Goal: Information Seeking & Learning: Find specific page/section

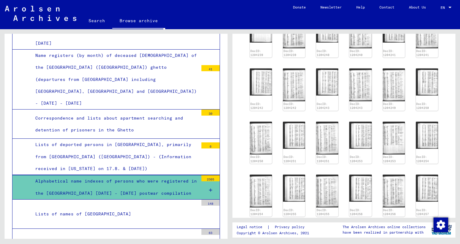
scroll to position [310, 0]
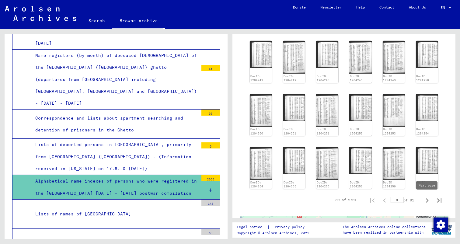
click at [427, 198] on icon "Next page" at bounding box center [426, 200] width 9 height 9
type input "*"
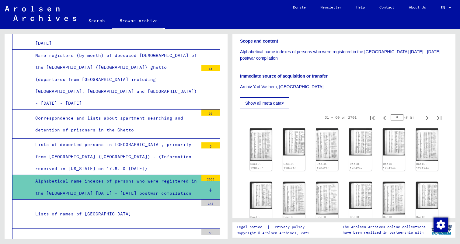
scroll to position [116, 0]
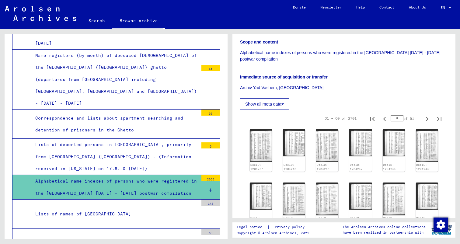
click at [275, 104] on button "Show all meta data" at bounding box center [264, 104] width 49 height 12
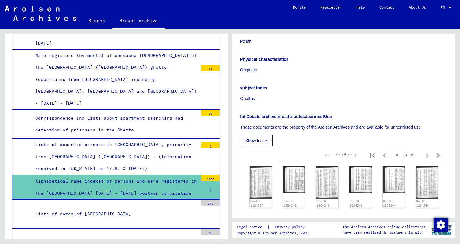
click at [267, 143] on button "Show less" at bounding box center [256, 141] width 33 height 12
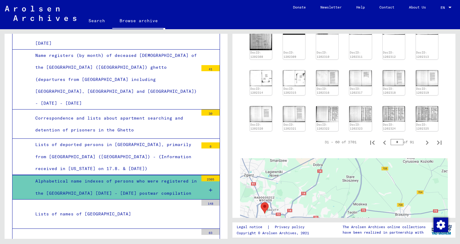
scroll to position [335, 0]
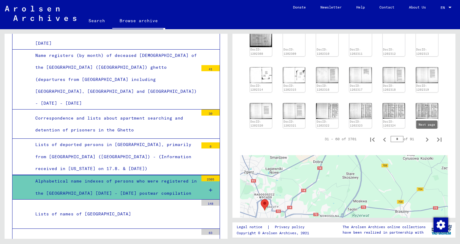
click at [427, 138] on icon "Next page" at bounding box center [426, 139] width 3 height 4
type input "*"
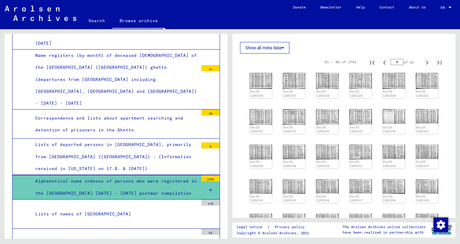
scroll to position [187, 0]
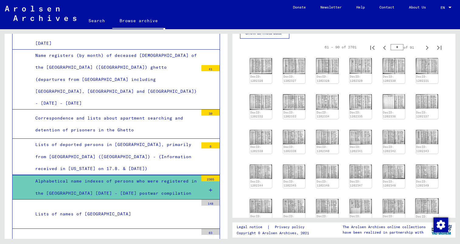
click at [425, 214] on div "DocID: 1202355" at bounding box center [426, 218] width 22 height 9
click at [427, 230] on icon "Next page" at bounding box center [426, 234] width 9 height 9
type input "*"
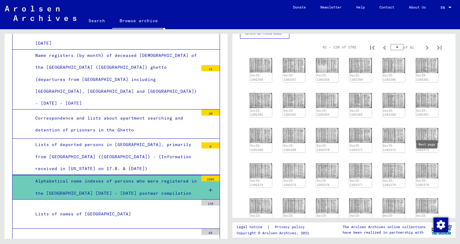
click at [429, 229] on icon "Next page" at bounding box center [426, 233] width 9 height 9
type input "*"
click at [429, 229] on icon "Next page" at bounding box center [426, 233] width 9 height 9
type input "*"
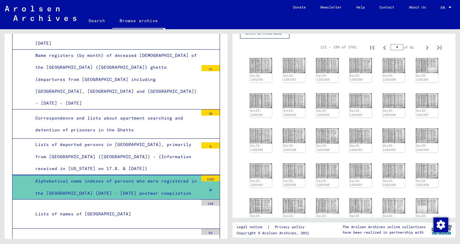
type input "*"
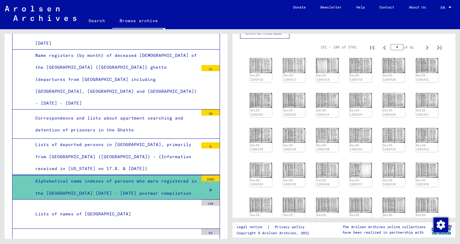
click at [429, 229] on icon "Next page" at bounding box center [426, 233] width 9 height 9
type input "*"
click at [429, 229] on icon "Next page" at bounding box center [426, 233] width 9 height 9
type input "*"
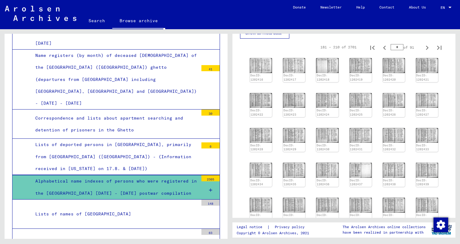
type input "*"
click at [429, 160] on div "DocID: 1202416 DocID: 1202417 DocID: 1202418 DocID: 1202419 DocID: 1202420 DocI…" at bounding box center [343, 140] width 193 height 168
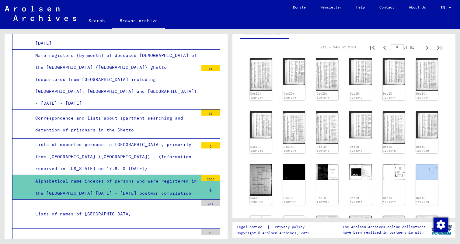
click at [429, 160] on div "DocID: 1204257 DocID: 1204246 DocID: 1204246 DocID: 1204247 DocID: 1204244 DocI…" at bounding box center [343, 167] width 193 height 223
click at [439, 156] on div "DocID: 1204257 DocID: 1204246 DocID: 1204246 DocID: 1204247 DocID: 1204244 DocI…" at bounding box center [343, 167] width 193 height 223
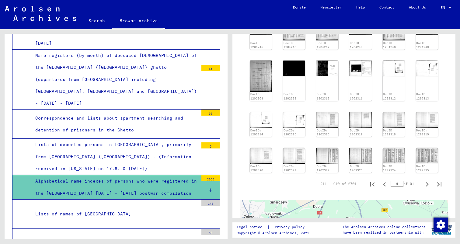
scroll to position [301, 0]
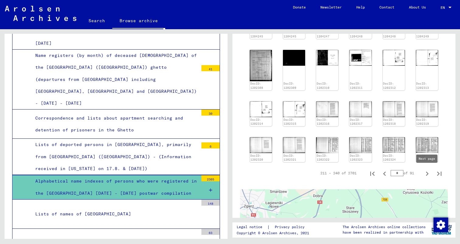
click at [426, 172] on icon "Next page" at bounding box center [426, 173] width 3 height 4
type input "*"
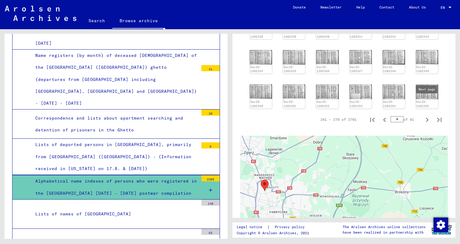
click at [428, 115] on icon "Next page" at bounding box center [426, 119] width 9 height 9
type input "**"
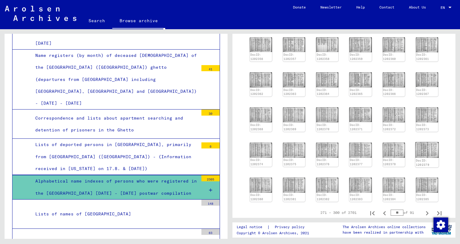
scroll to position [214, 0]
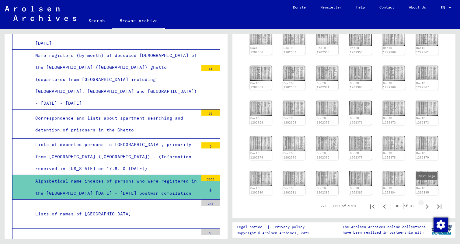
click at [428, 202] on icon "Next page" at bounding box center [426, 206] width 9 height 9
type input "**"
click at [427, 202] on icon "Next page" at bounding box center [426, 206] width 9 height 9
type input "**"
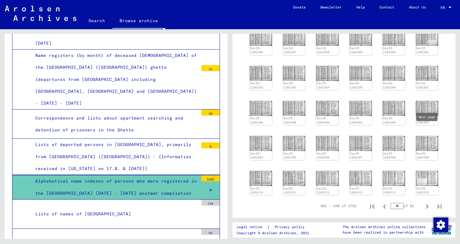
type input "**"
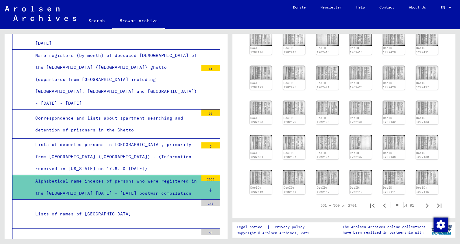
click at [428, 201] on icon "Next page" at bounding box center [426, 205] width 9 height 9
type input "**"
click at [428, 201] on icon "Next page" at bounding box center [426, 205] width 9 height 9
type input "**"
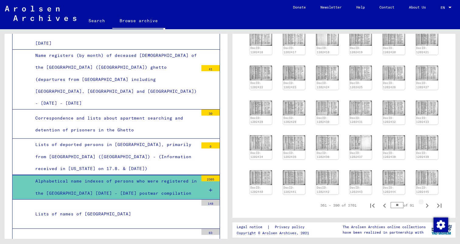
type input "**"
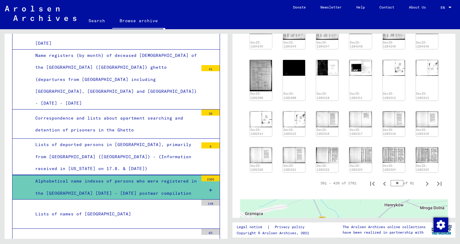
scroll to position [316, 0]
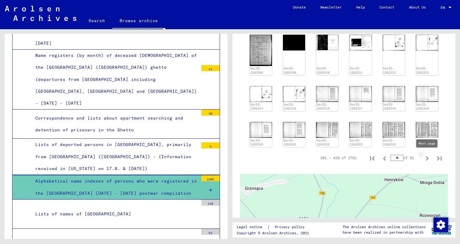
click at [427, 159] on icon "Next page" at bounding box center [426, 158] width 3 height 4
type input "**"
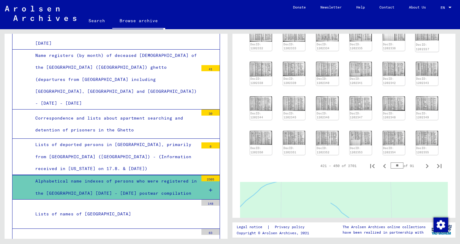
scroll to position [258, 0]
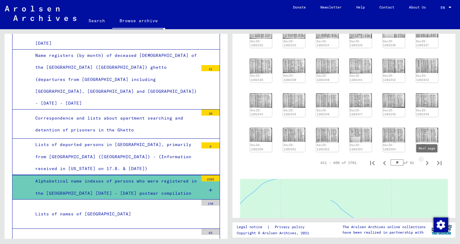
click at [425, 162] on icon "Next page" at bounding box center [426, 163] width 9 height 9
type input "**"
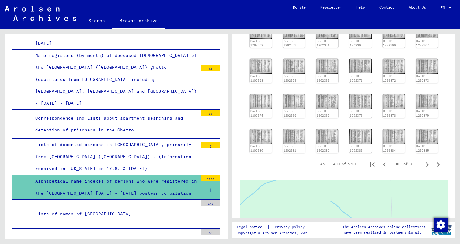
scroll to position [256, 0]
click at [428, 161] on icon "Next page" at bounding box center [426, 165] width 9 height 9
type input "**"
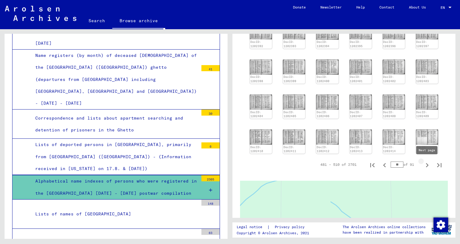
click at [425, 163] on icon "Next page" at bounding box center [426, 165] width 3 height 4
type input "**"
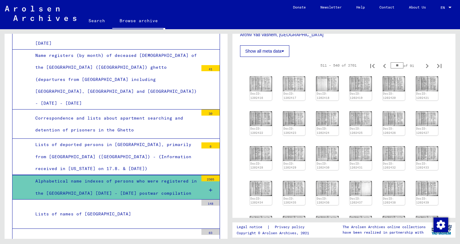
scroll to position [195, 0]
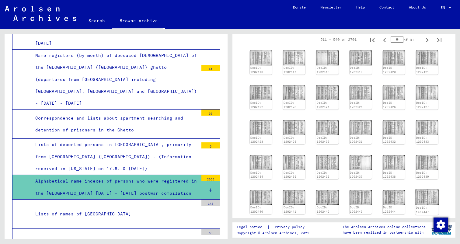
click at [425, 206] on link "DocID: 1202445" at bounding box center [421, 210] width 13 height 8
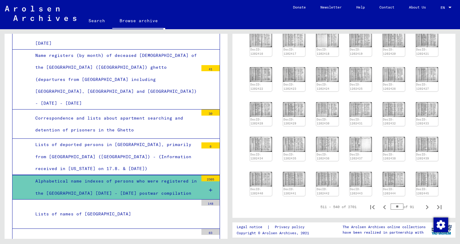
scroll to position [213, 0]
